Goal: Information Seeking & Learning: Learn about a topic

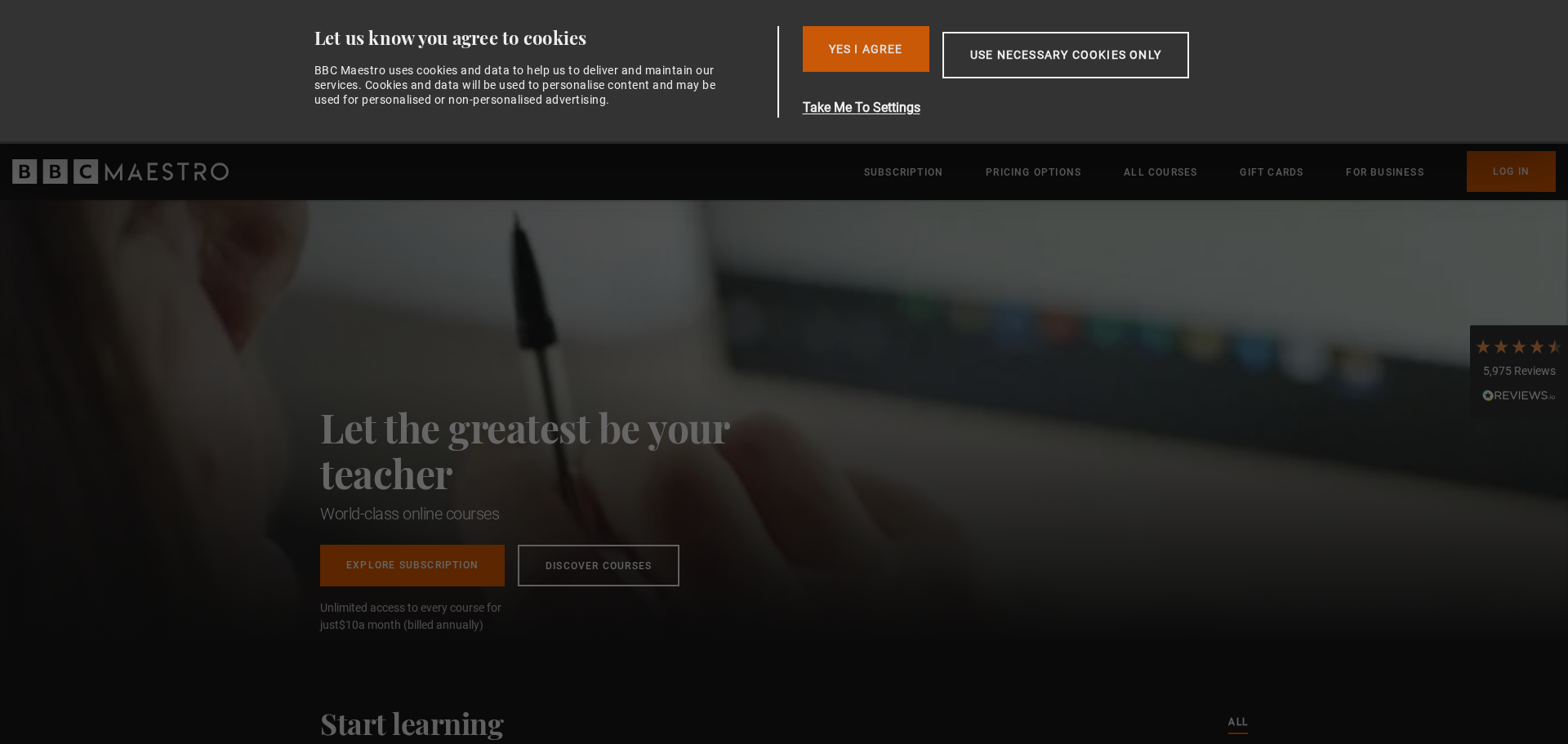
click at [822, 58] on button "Yes I Agree" at bounding box center [866, 48] width 126 height 46
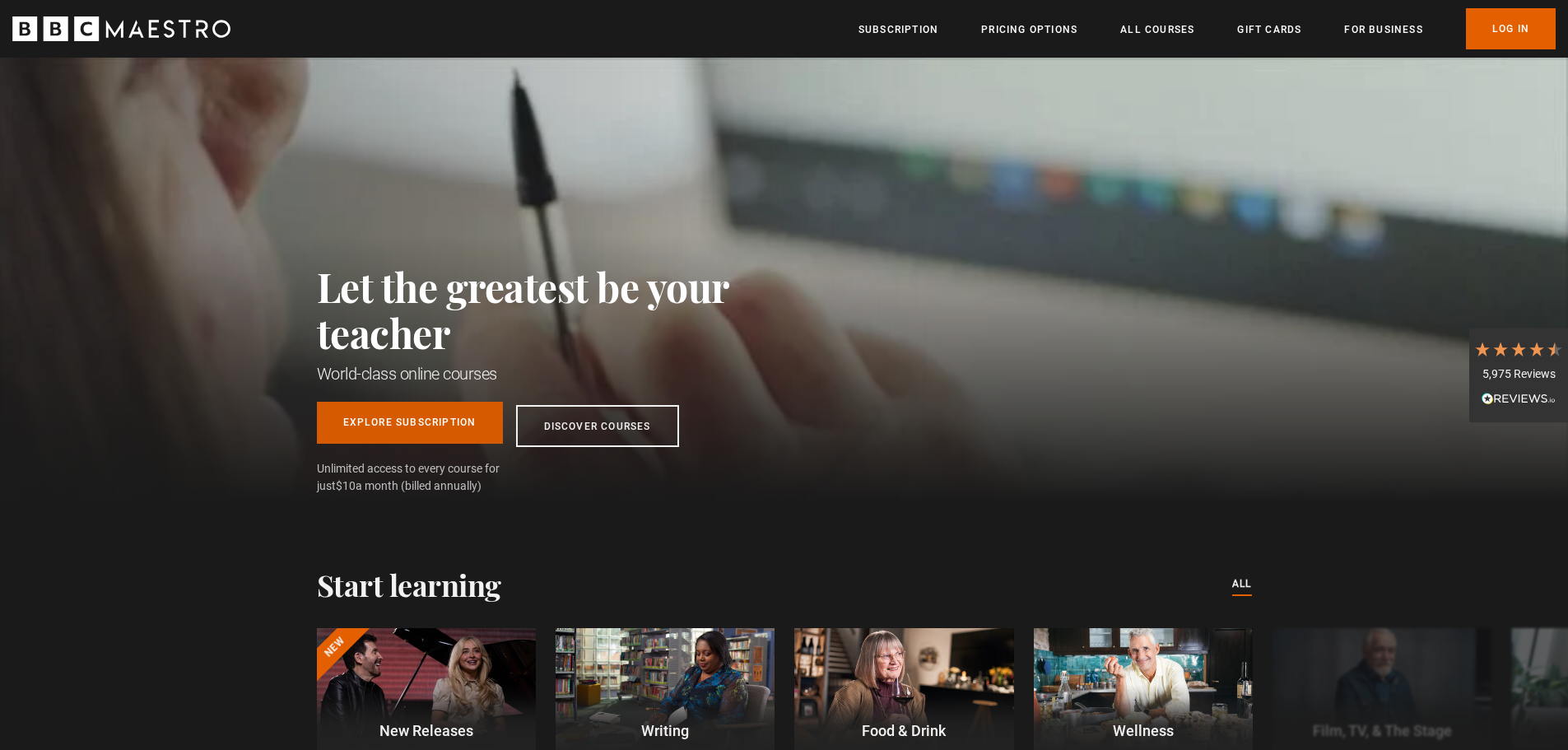
click at [469, 411] on link "Explore Subscription" at bounding box center [410, 422] width 186 height 42
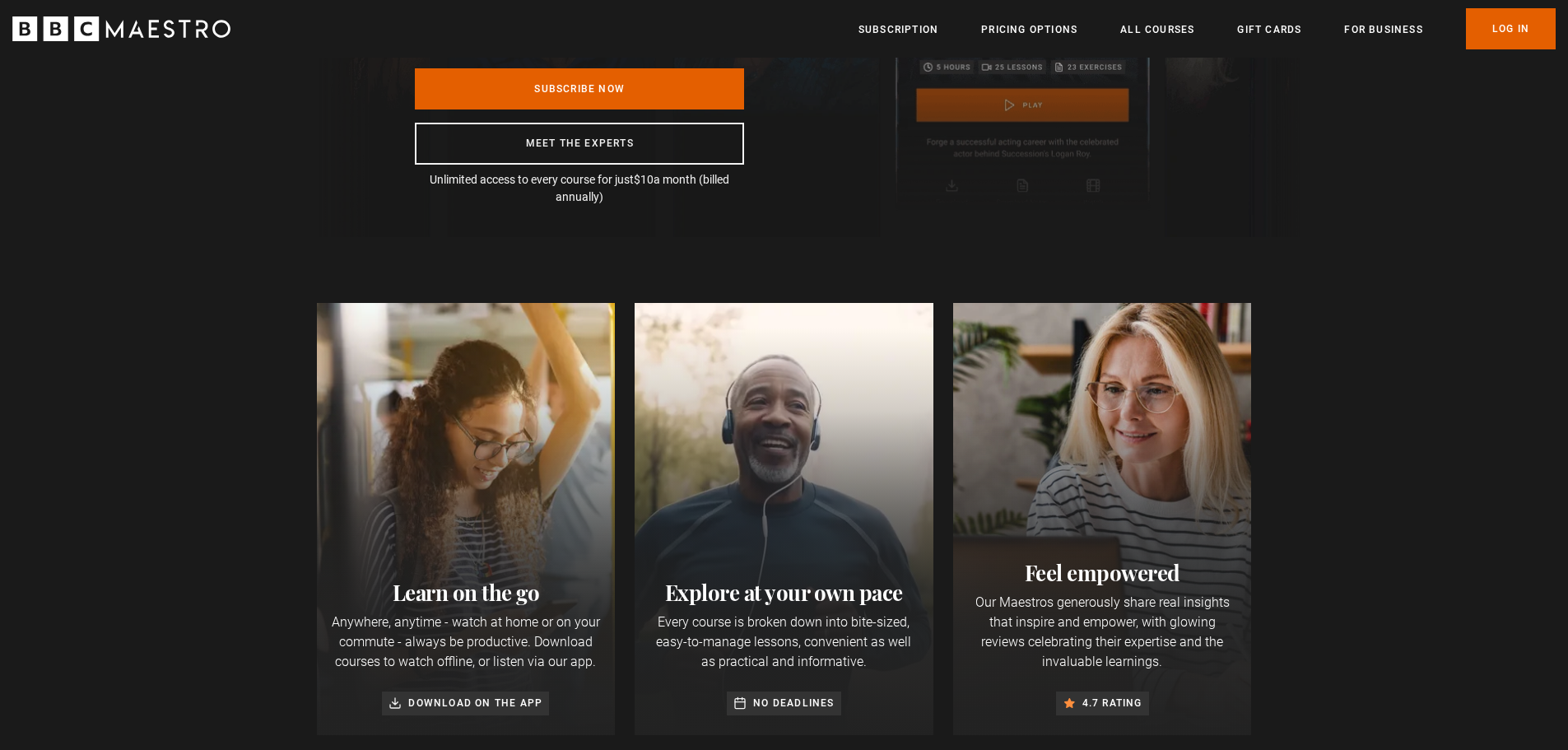
scroll to position [329, 0]
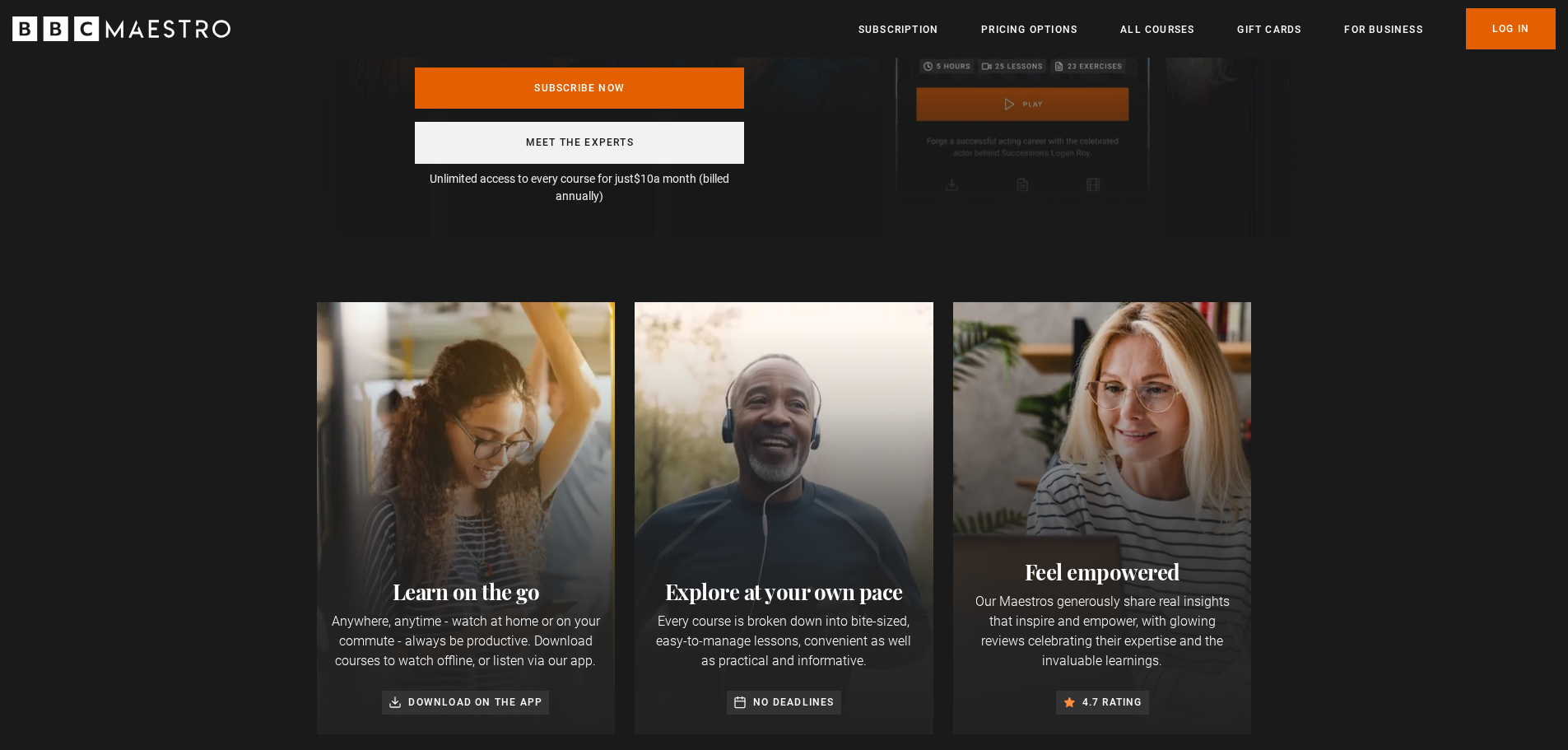
click at [644, 135] on link "Meet the experts" at bounding box center [579, 143] width 329 height 42
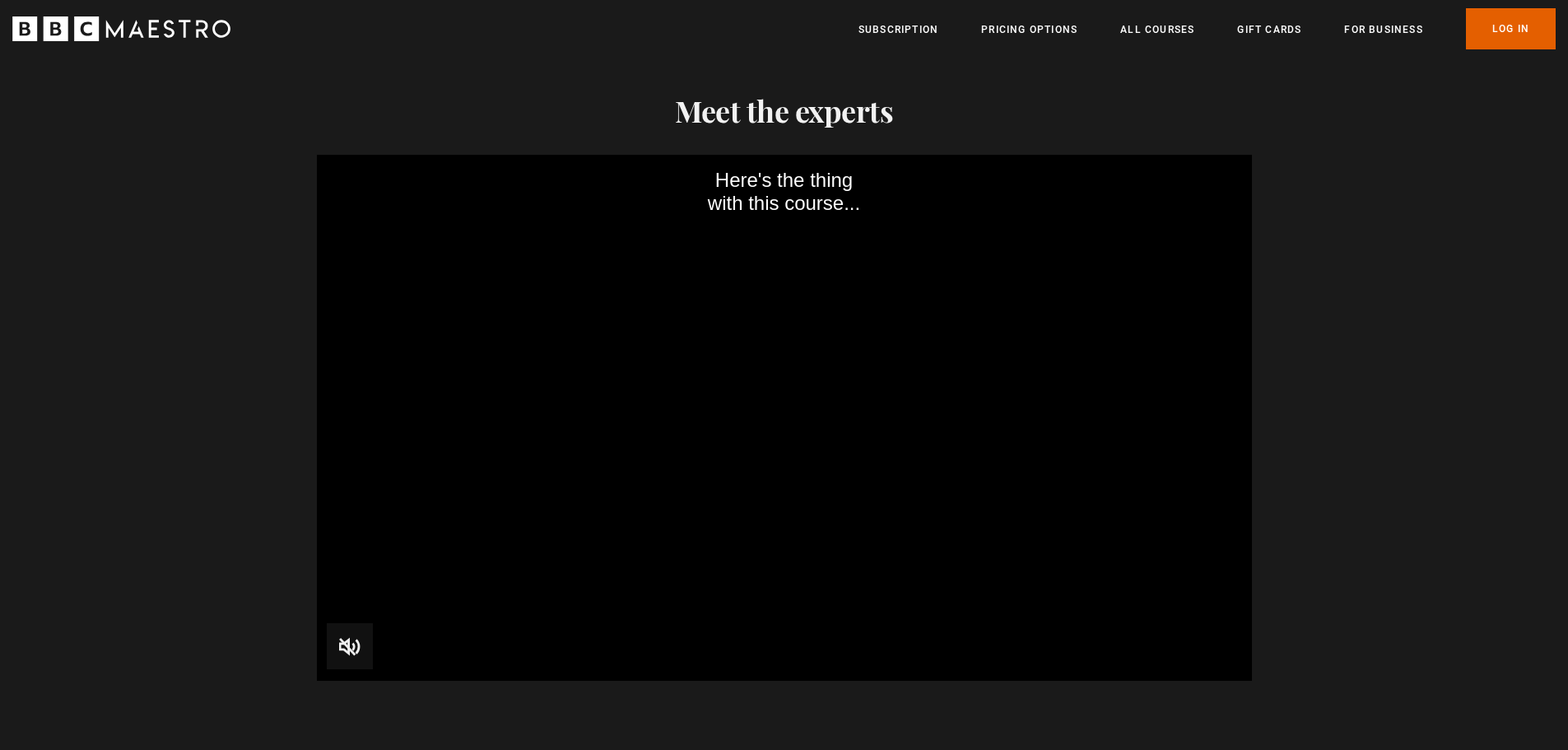
scroll to position [1606, 0]
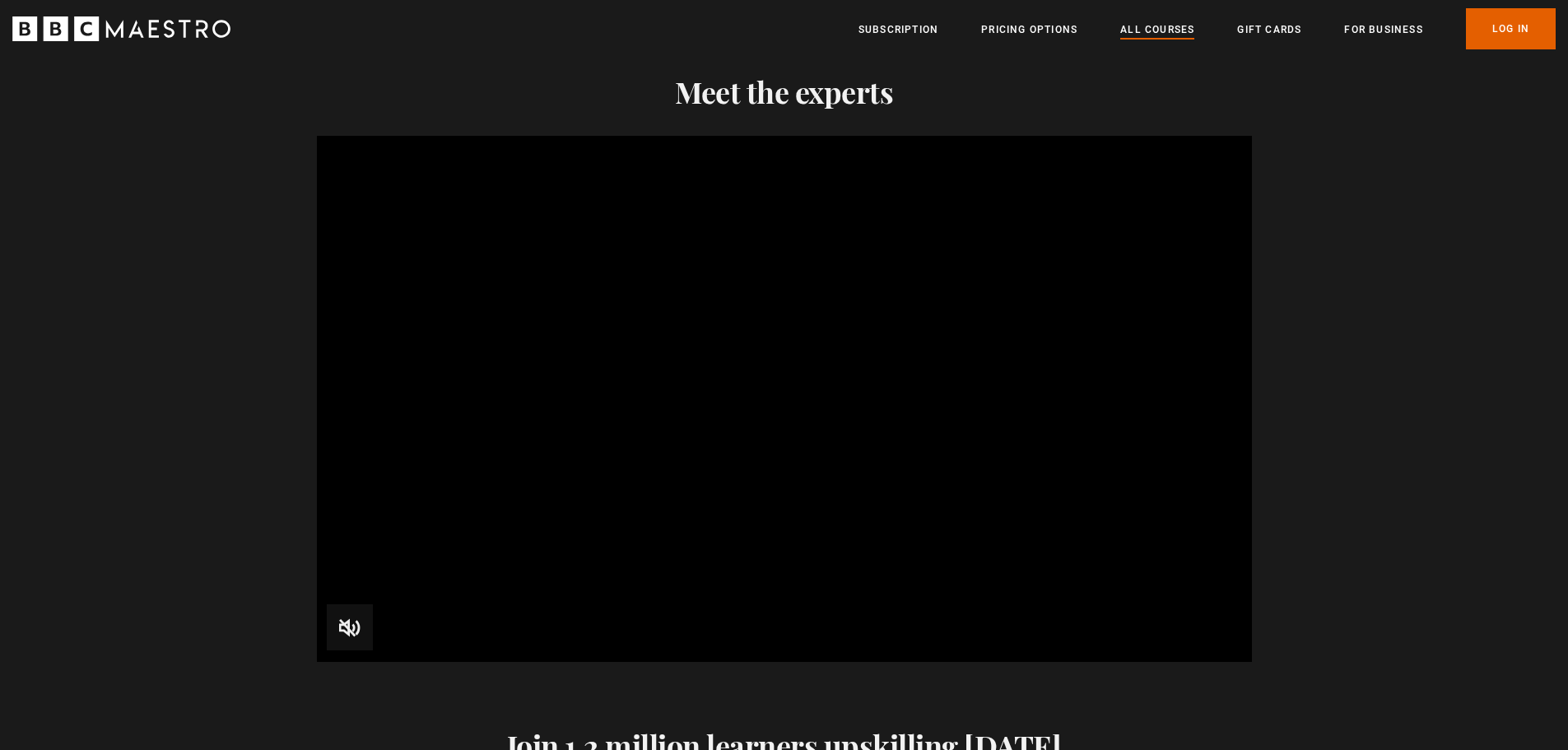
click at [1163, 23] on li "All Courses" at bounding box center [1157, 29] width 74 height 20
click at [1163, 28] on link "All Courses" at bounding box center [1157, 30] width 74 height 16
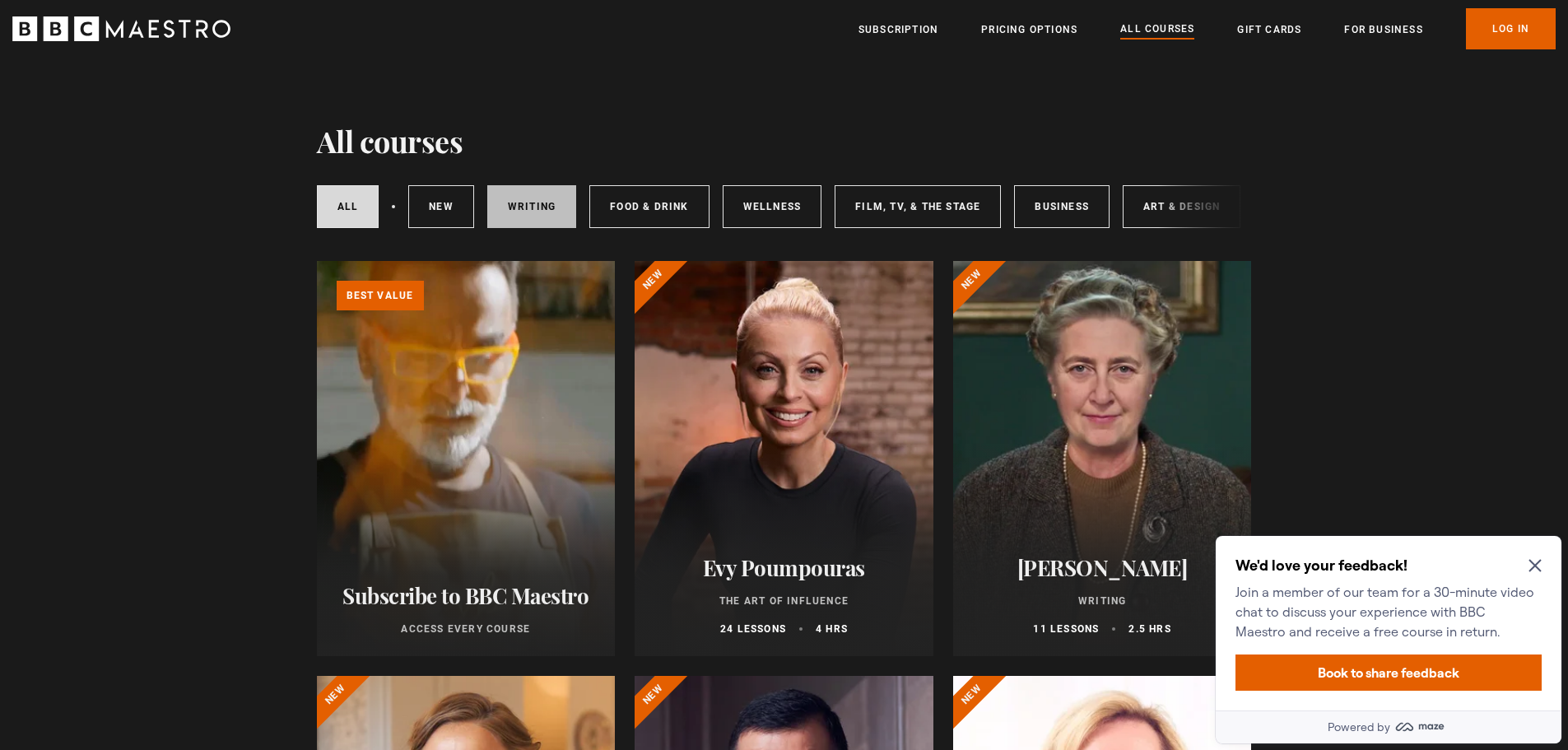
click at [530, 201] on link "Writing" at bounding box center [531, 206] width 89 height 42
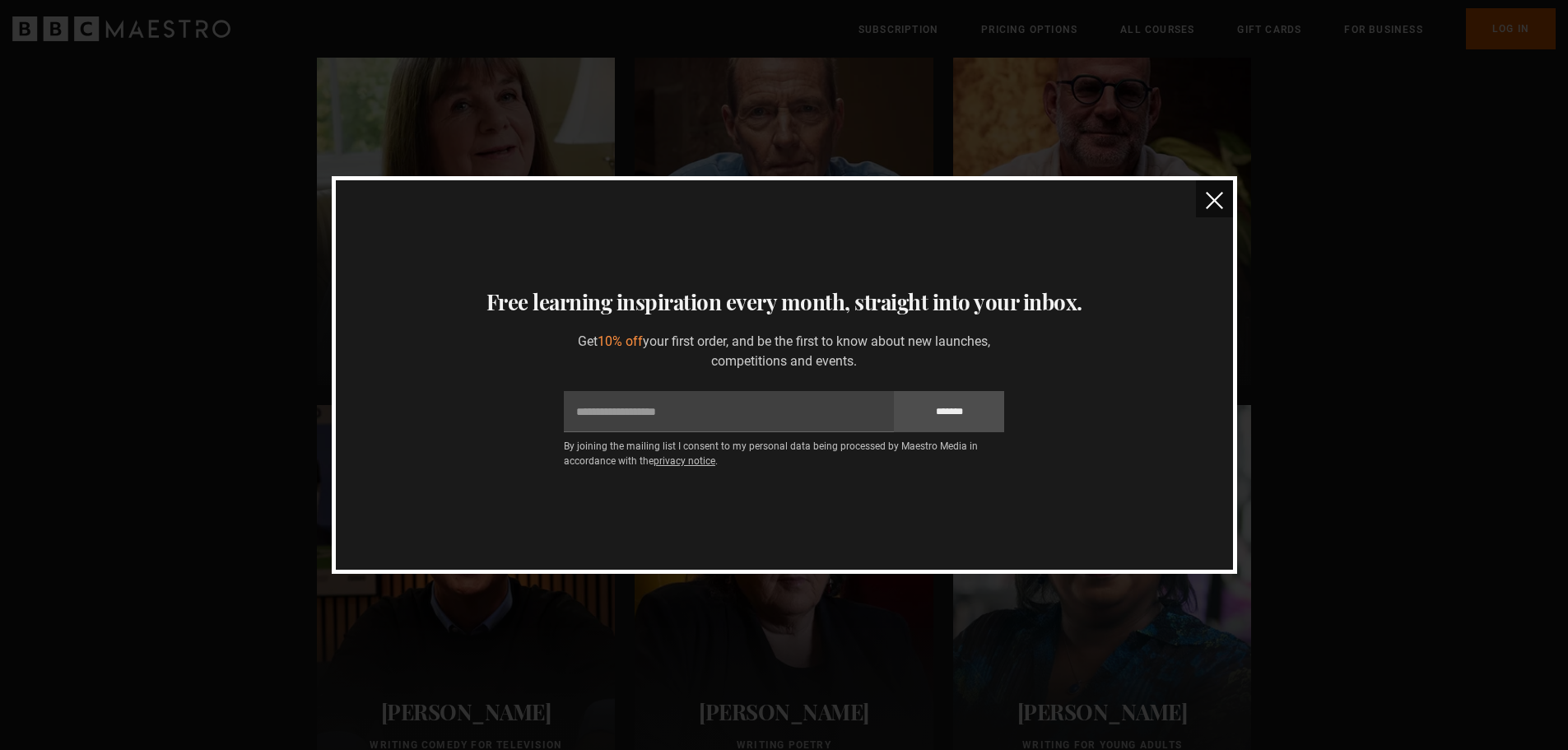
scroll to position [905, 0]
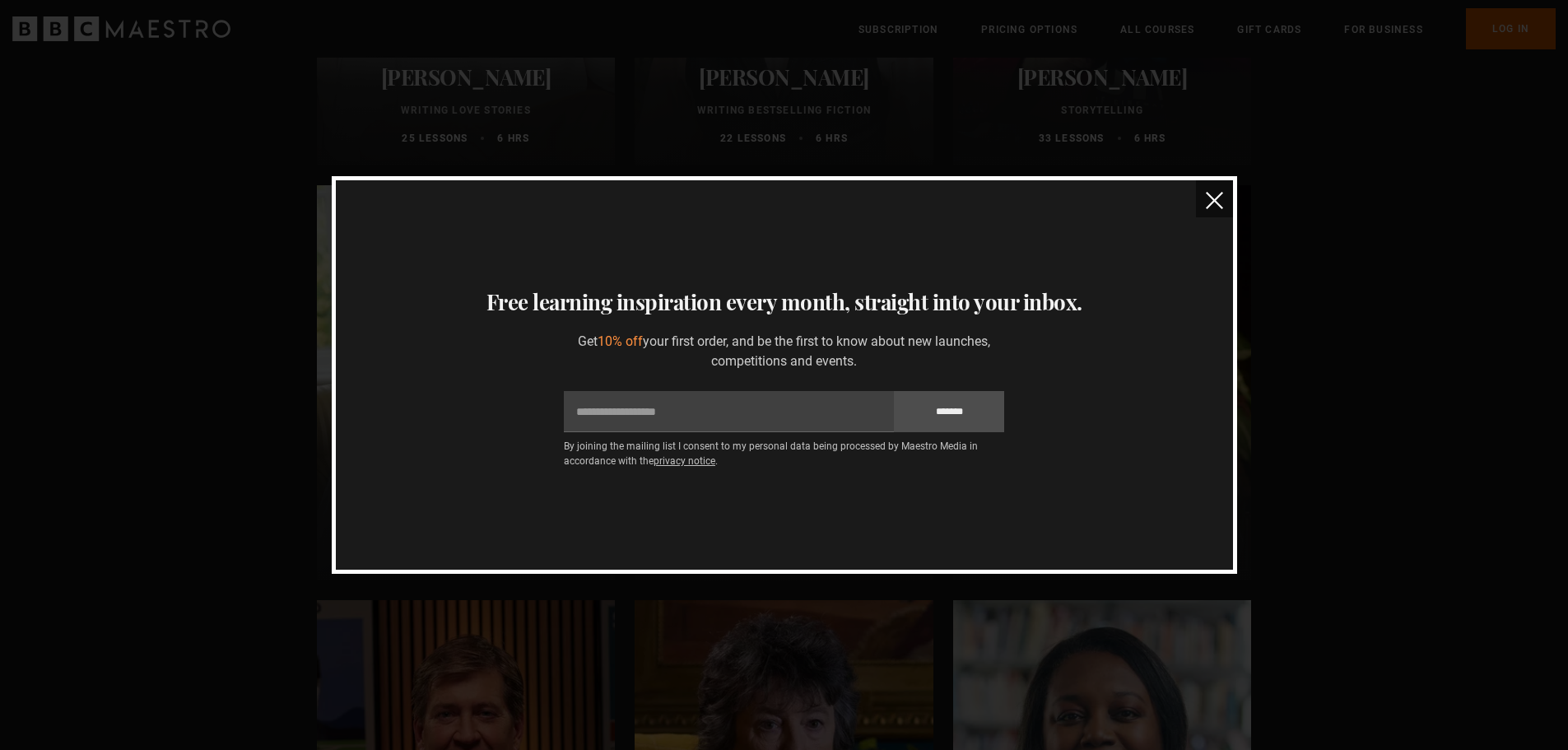
click at [1210, 202] on img "close" at bounding box center [1213, 200] width 17 height 17
